Goal: Transaction & Acquisition: Purchase product/service

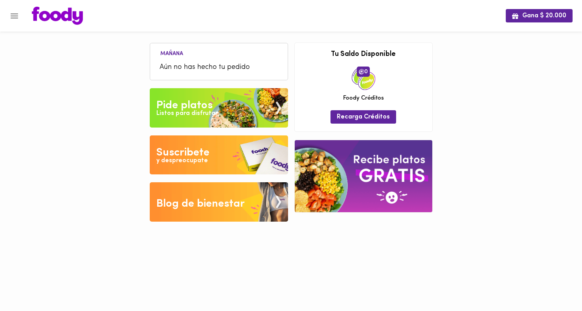
click at [206, 109] on div "Listos para disfrutar" at bounding box center [186, 113] width 61 height 9
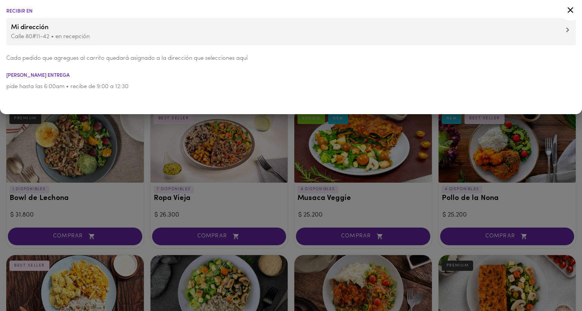
click at [191, 210] on div at bounding box center [291, 155] width 582 height 311
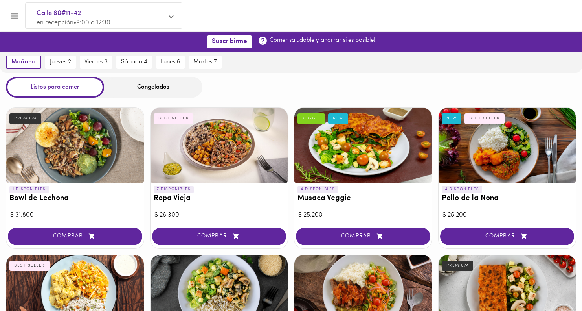
click at [96, 70] on div "viernes 3" at bounding box center [96, 62] width 37 height 21
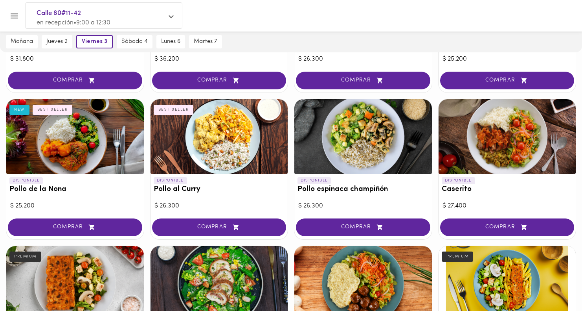
scroll to position [159, 0]
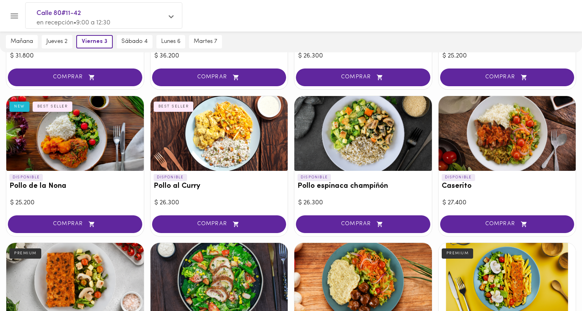
click at [313, 187] on h3 "Pollo espinaca champiñón" at bounding box center [363, 186] width 131 height 8
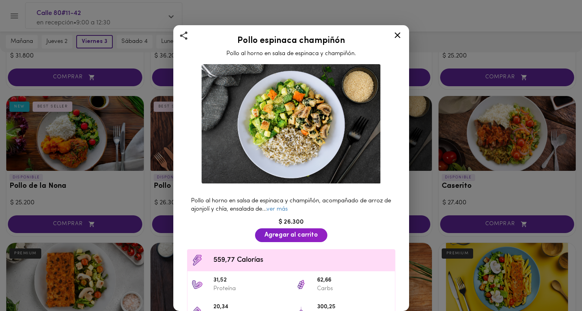
click at [317, 187] on div at bounding box center [292, 125] width 186 height 129
click at [400, 40] on icon at bounding box center [398, 35] width 10 height 10
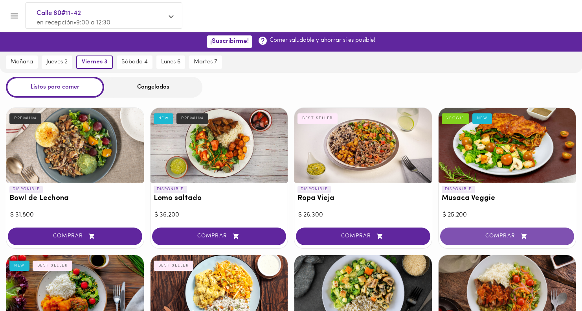
click at [480, 237] on span "COMPRAR" at bounding box center [507, 236] width 115 height 7
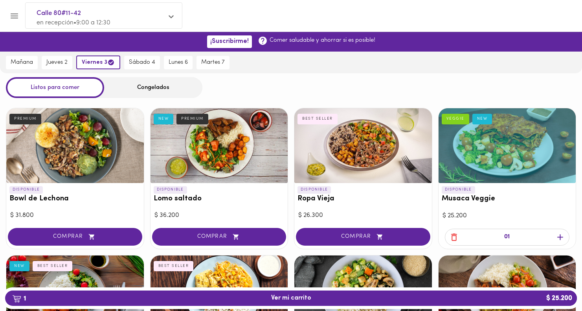
click at [157, 86] on div "Congelados" at bounding box center [153, 87] width 98 height 21
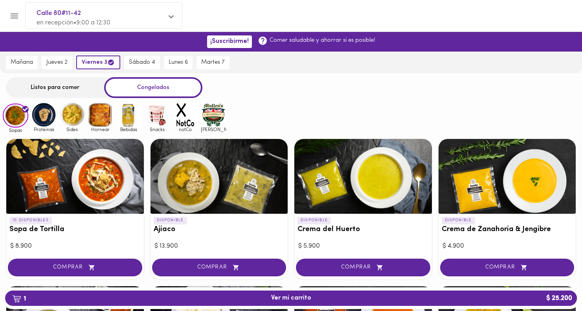
click at [66, 117] on img at bounding box center [72, 115] width 26 height 26
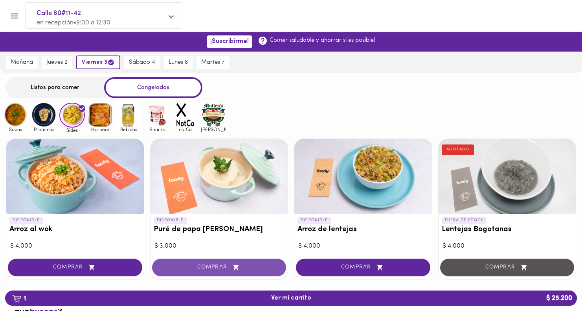
click at [197, 265] on span "COMPRAR" at bounding box center [219, 267] width 115 height 7
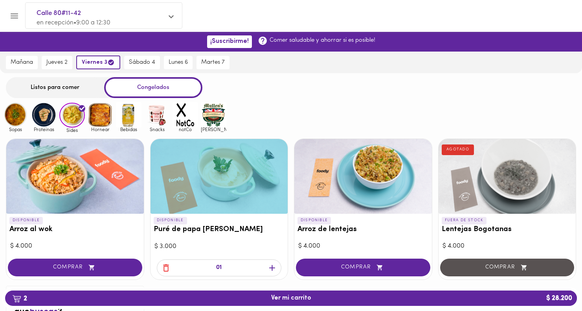
click at [135, 116] on img at bounding box center [129, 115] width 26 height 26
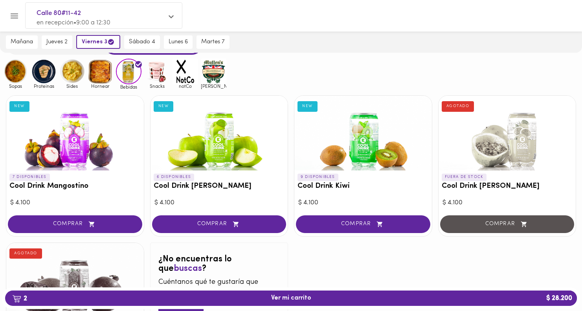
scroll to position [38, 0]
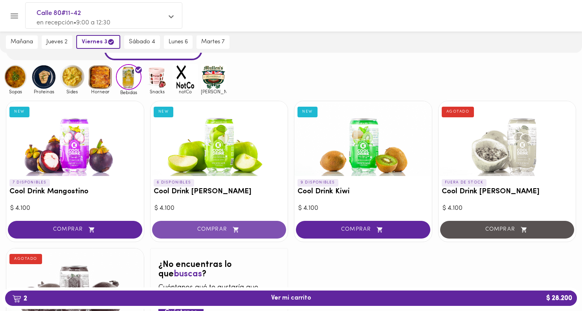
click at [210, 224] on button "COMPRAR" at bounding box center [219, 230] width 134 height 18
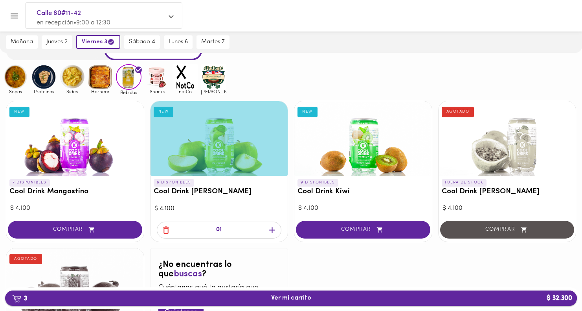
click at [427, 295] on span "3 Ver mi carrito $ 32.300" at bounding box center [290, 297] width 559 height 7
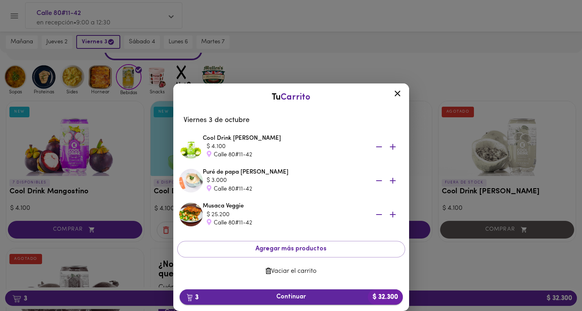
click at [292, 295] on span "3 Continuar $ 32.300" at bounding box center [291, 296] width 211 height 7
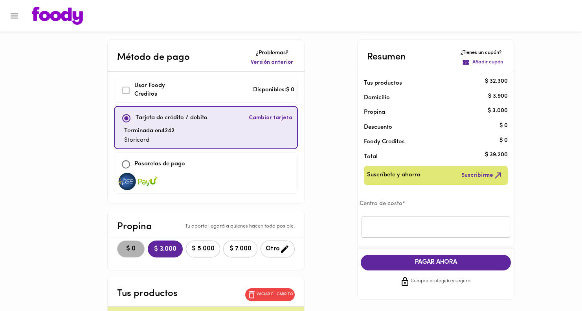
click at [122, 250] on span "$ 0" at bounding box center [130, 248] width 17 height 7
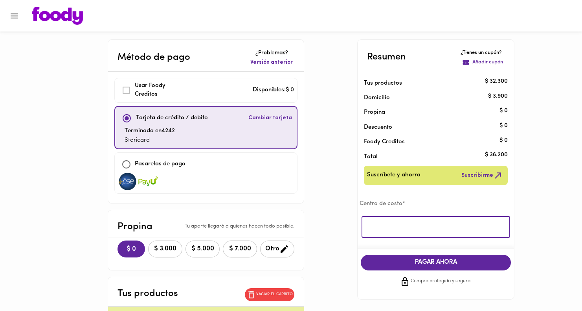
click at [402, 221] on input "text" at bounding box center [436, 227] width 149 height 22
type input "Stori"
click at [427, 265] on span "PAGAR AHORA" at bounding box center [436, 261] width 134 height 7
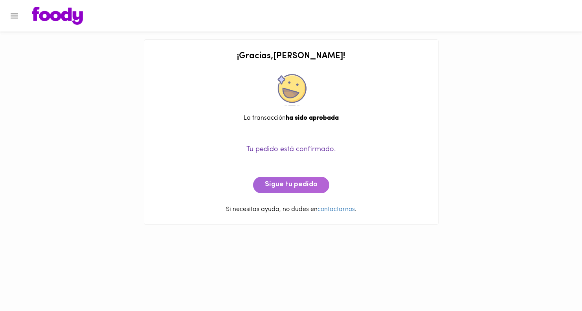
click at [297, 191] on button "Sigue tu pedido" at bounding box center [291, 185] width 76 height 17
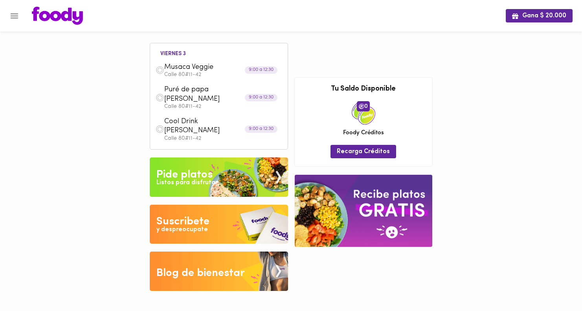
click at [59, 17] on img at bounding box center [57, 16] width 51 height 18
click at [195, 178] on div "Listos para disfrutar" at bounding box center [186, 182] width 61 height 9
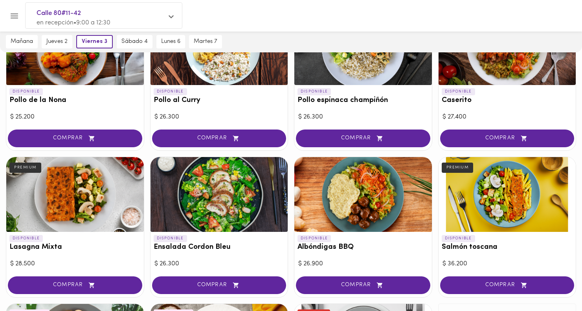
scroll to position [246, 0]
